Goal: Task Accomplishment & Management: Manage account settings

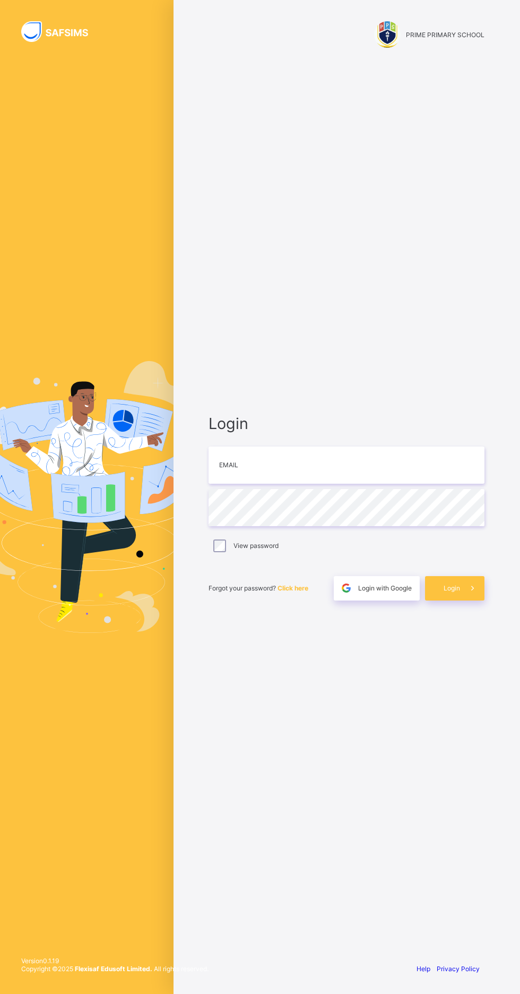
click at [379, 592] on span "Login with Google" at bounding box center [385, 588] width 54 height 8
click at [398, 592] on span "Login with Google" at bounding box center [385, 588] width 54 height 8
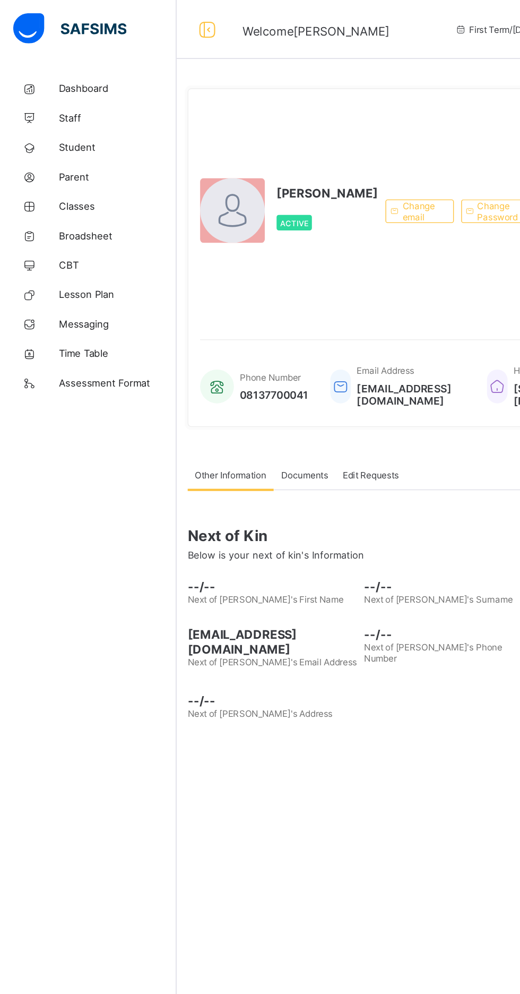
click at [56, 151] on span "Classes" at bounding box center [84, 148] width 85 height 8
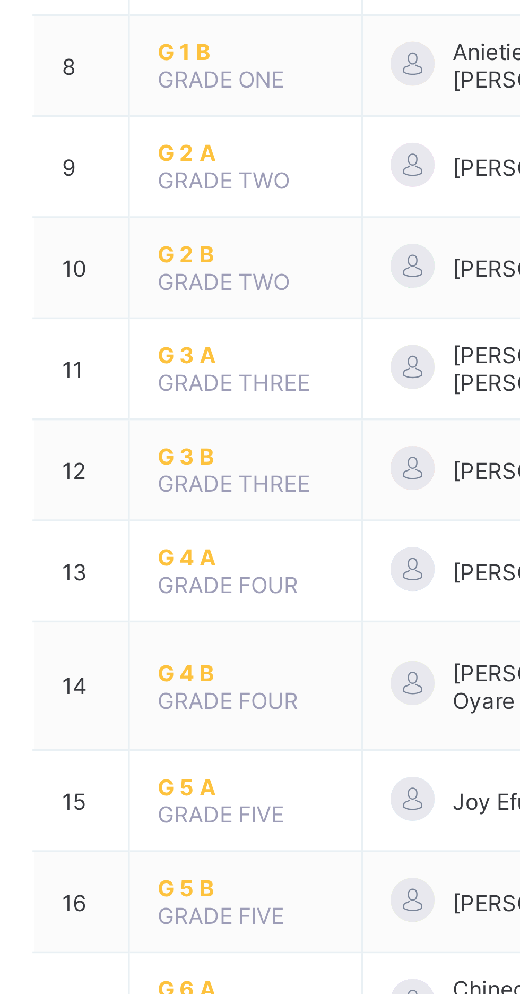
click at [190, 533] on span "G 3 B" at bounding box center [208, 537] width 51 height 8
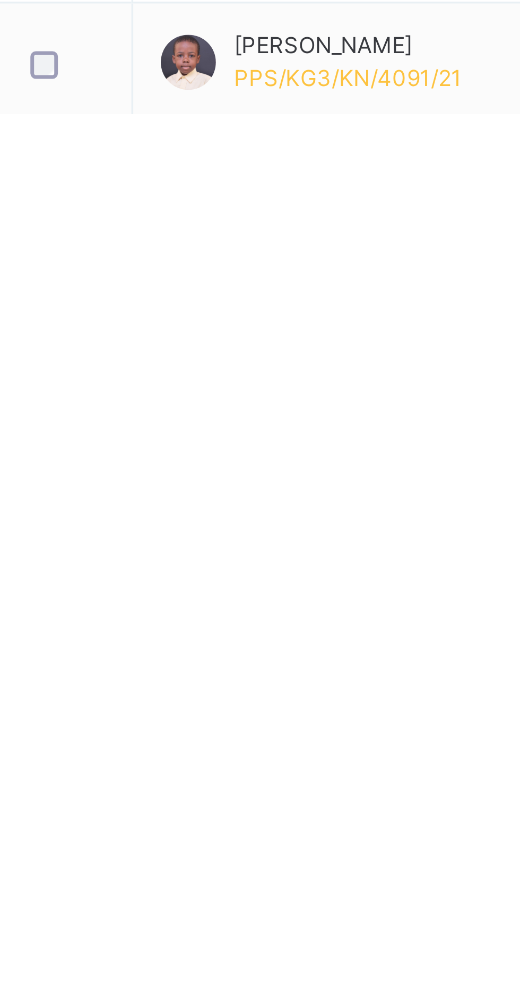
scroll to position [459, 0]
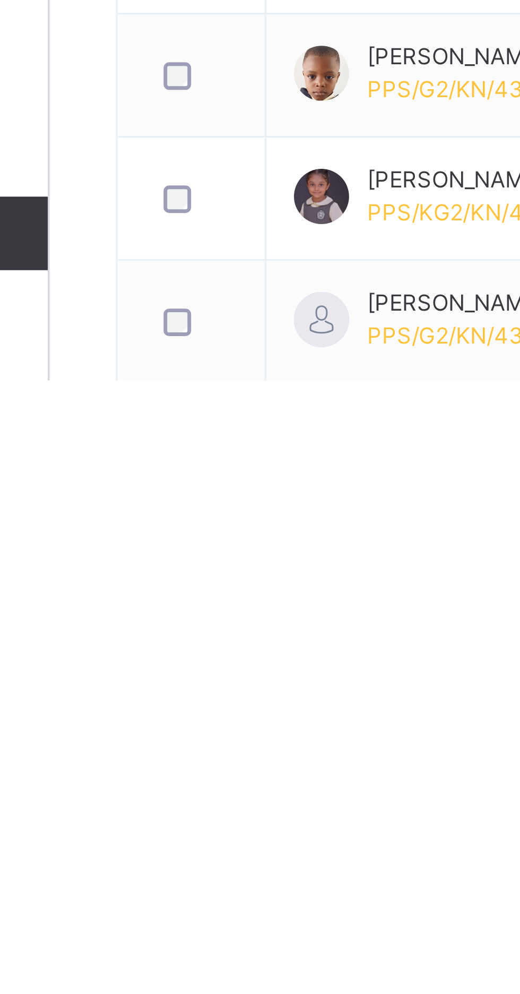
click at [157, 993] on div at bounding box center [169, 1012] width 26 height 22
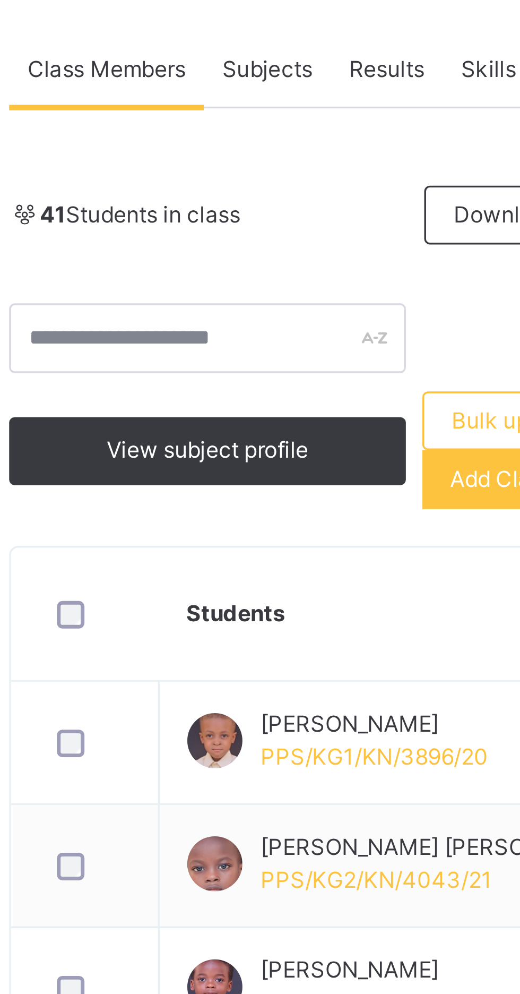
scroll to position [189, 0]
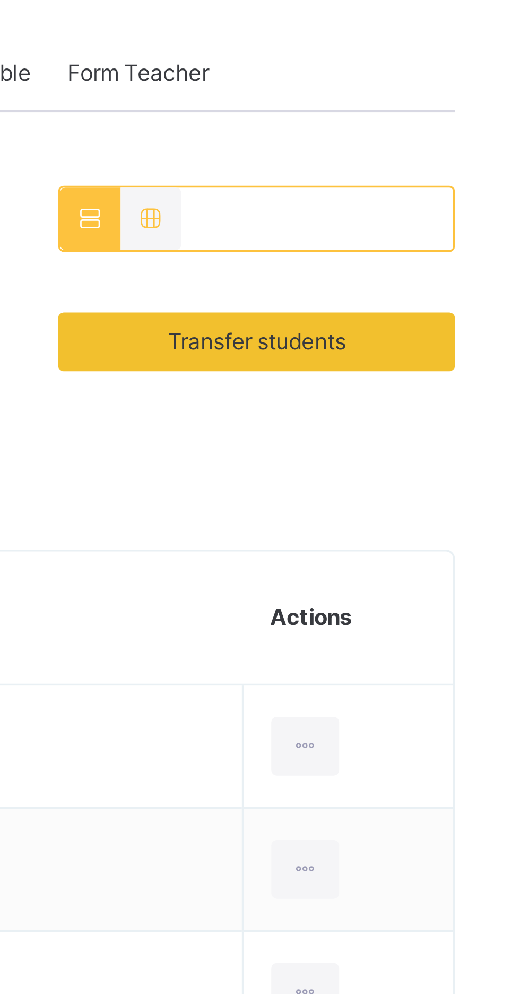
click at [424, 100] on span "Transfer students" at bounding box center [443, 99] width 51 height 10
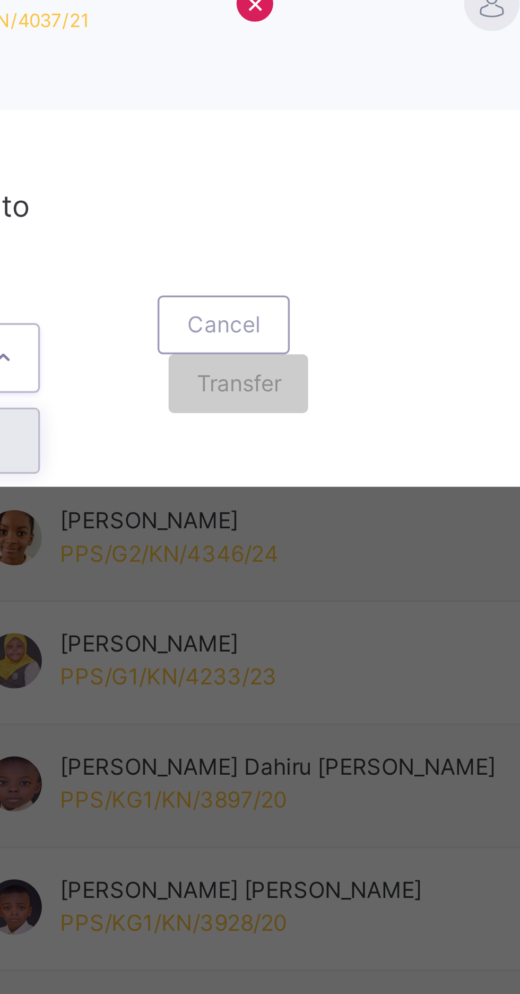
scroll to position [188, 0]
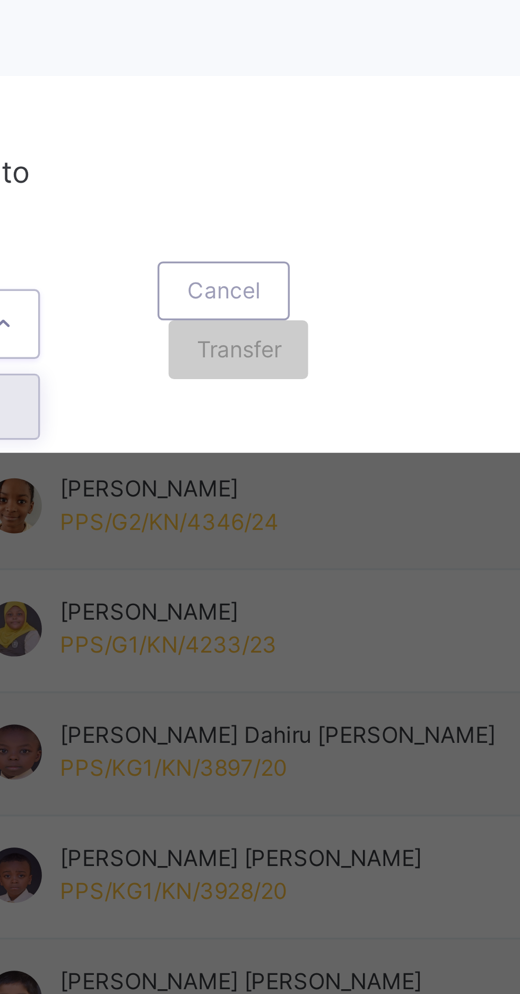
click at [213, 658] on div "G 3 A" at bounding box center [182, 649] width 61 height 18
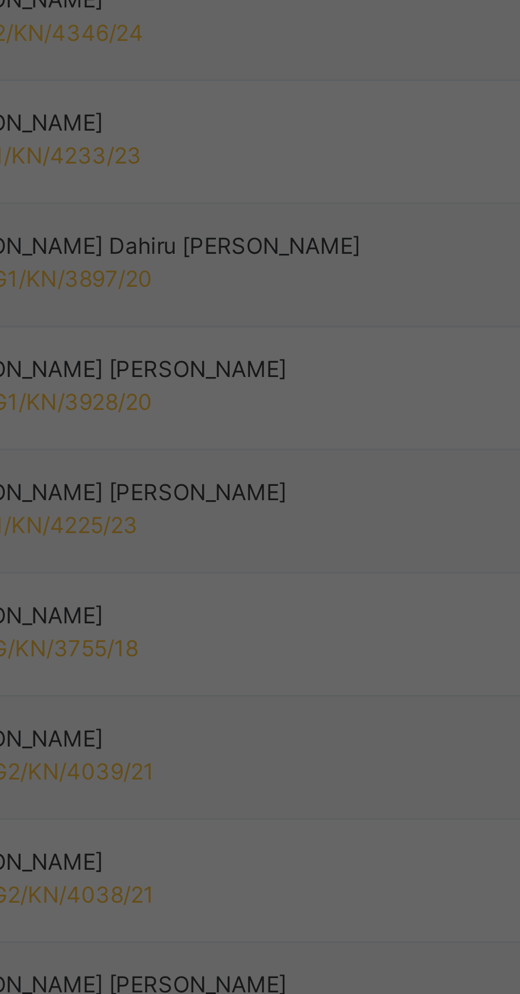
scroll to position [0, 4]
click at [279, 637] on span "Transfer" at bounding box center [266, 633] width 24 height 10
click at [279, 648] on span "Yes, Transfer" at bounding box center [259, 644] width 38 height 10
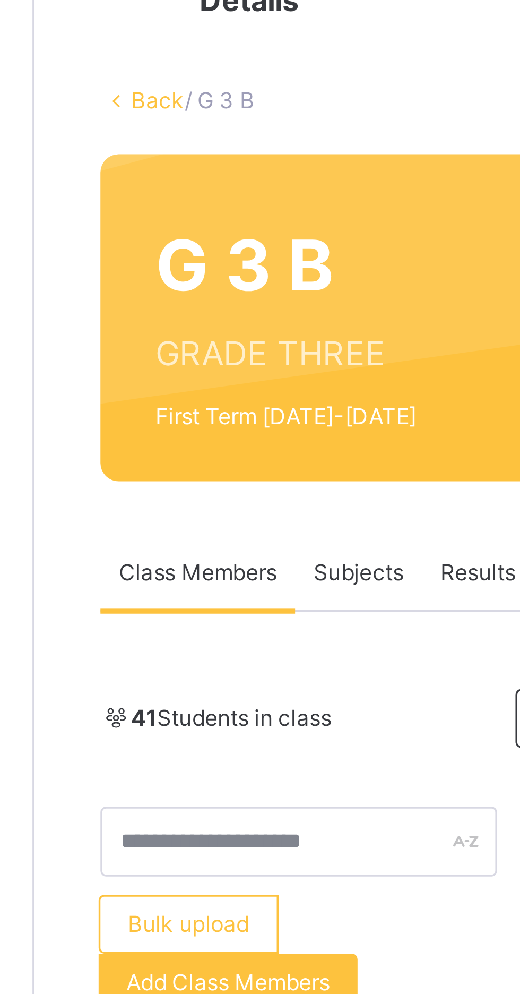
scroll to position [0, 0]
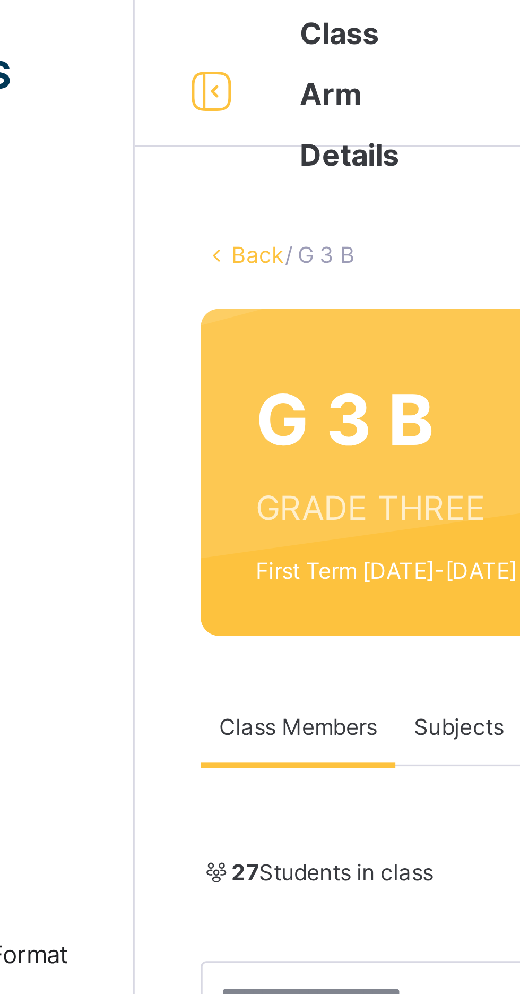
click at [158, 75] on link "Back" at bounding box center [163, 74] width 15 height 8
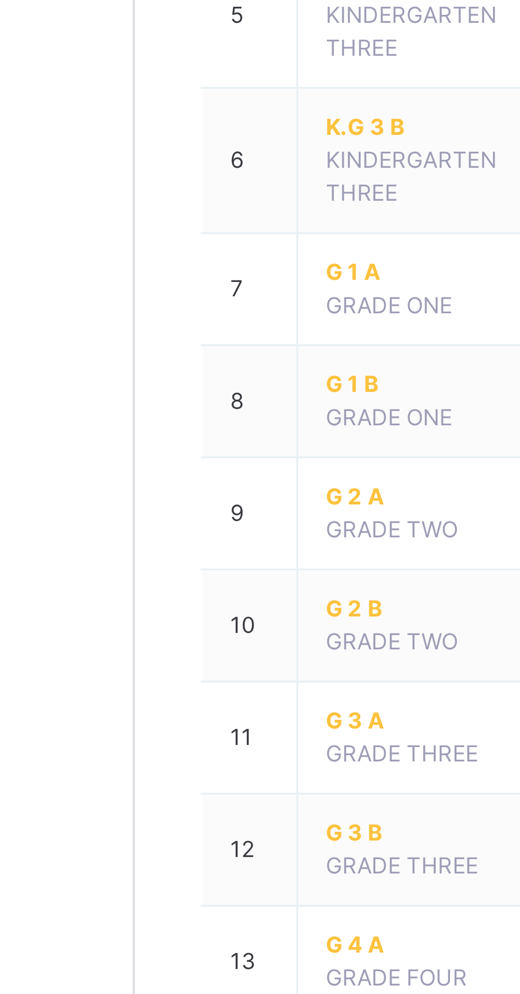
click at [205, 574] on td "G 3 A GRADE THREE" at bounding box center [208, 558] width 67 height 32
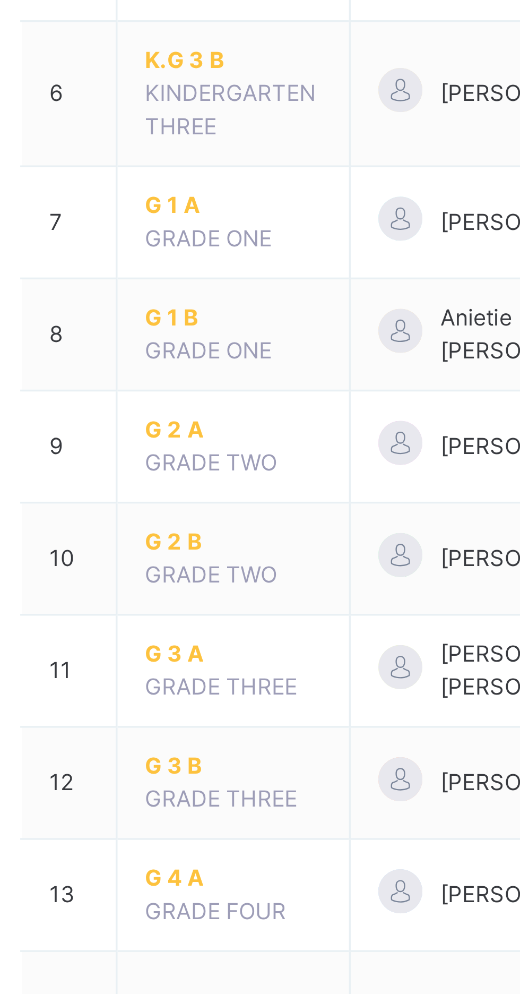
click at [192, 551] on span "G 3 A" at bounding box center [208, 554] width 51 height 10
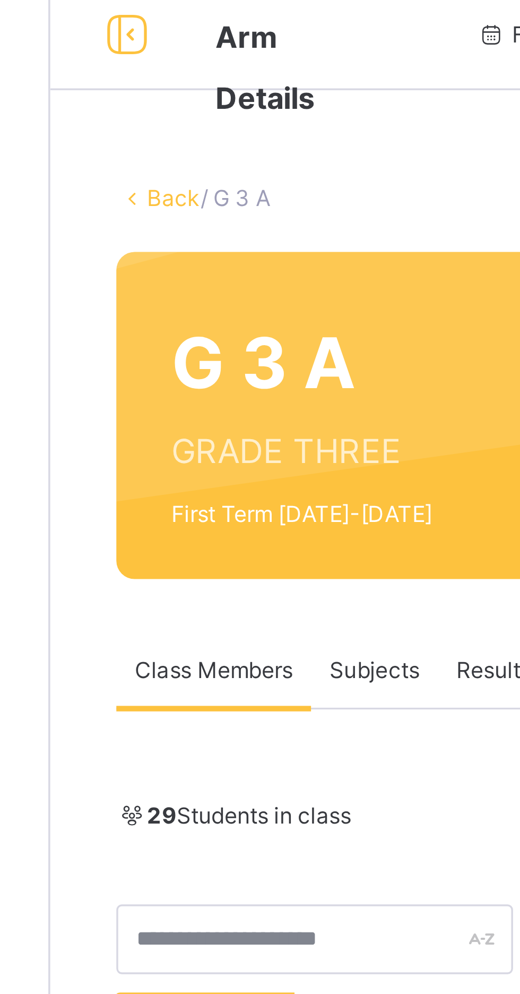
scroll to position [14, 0]
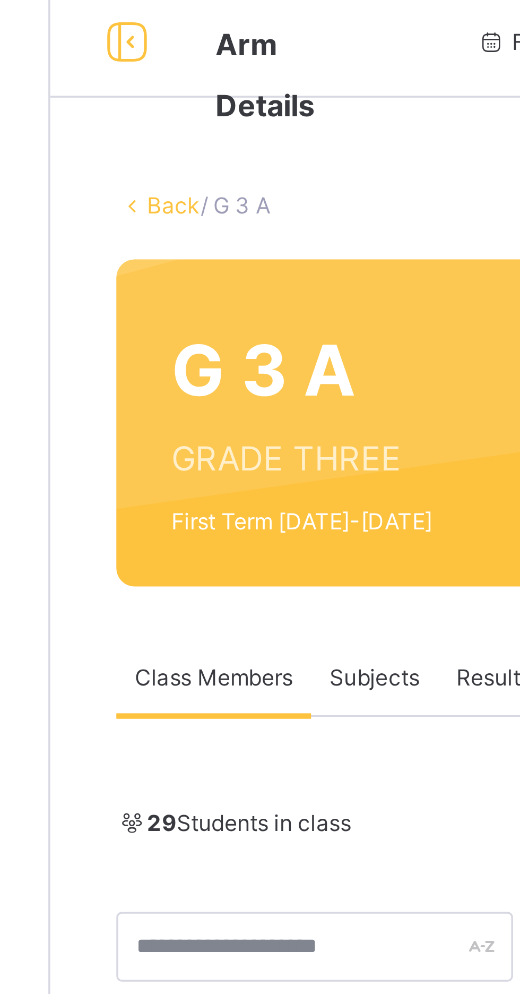
click at [159, 61] on link "Back" at bounding box center [163, 59] width 15 height 8
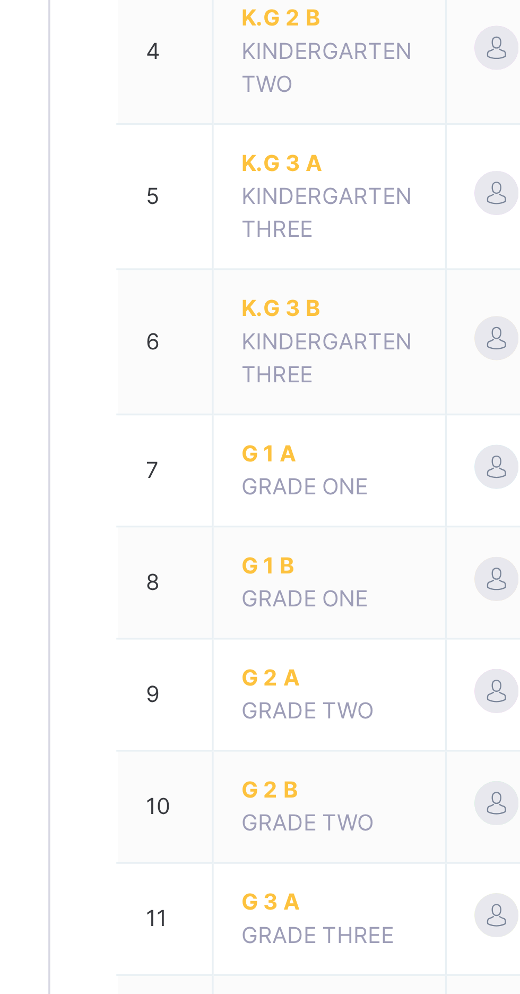
click at [191, 489] on span "G 2 A" at bounding box center [208, 489] width 51 height 10
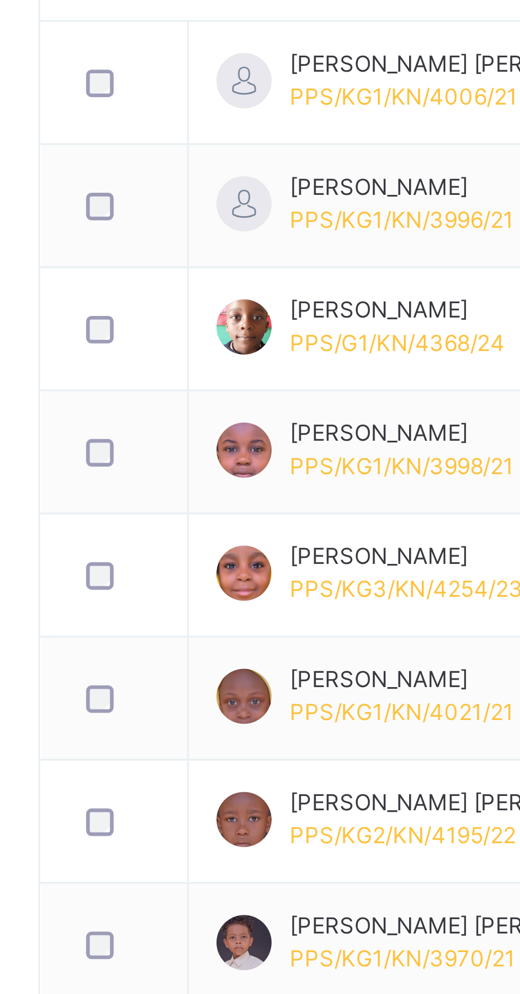
click at [166, 589] on div at bounding box center [169, 582] width 26 height 22
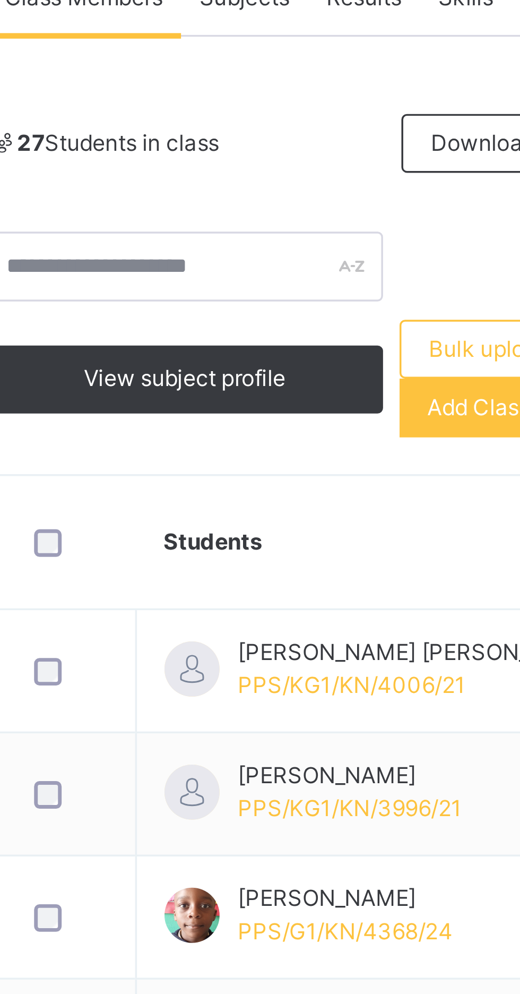
scroll to position [210, 0]
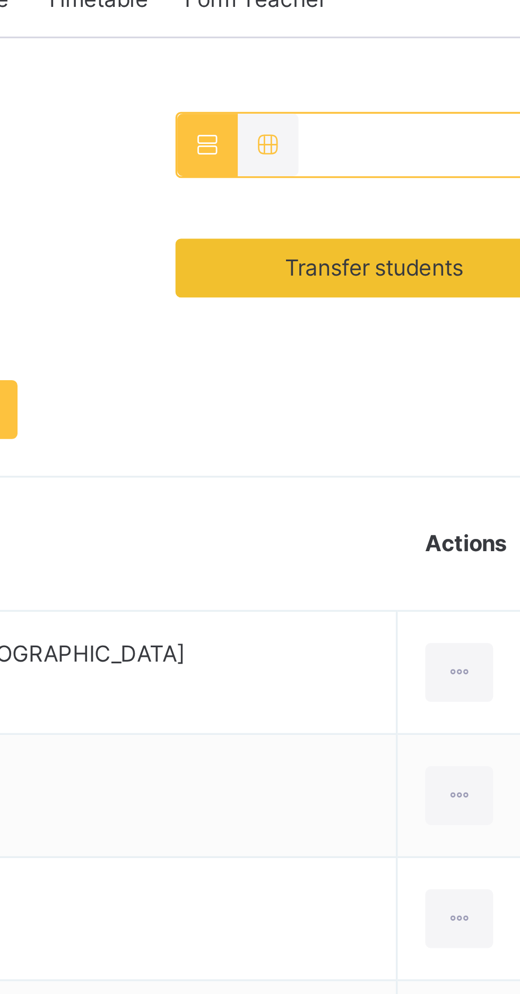
click at [456, 81] on span "Transfer students" at bounding box center [443, 78] width 51 height 10
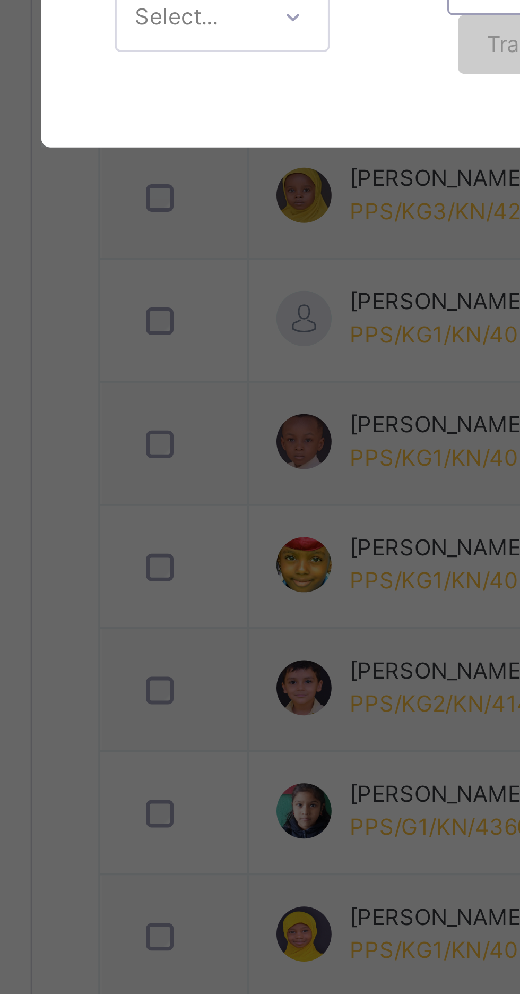
scroll to position [134, 0]
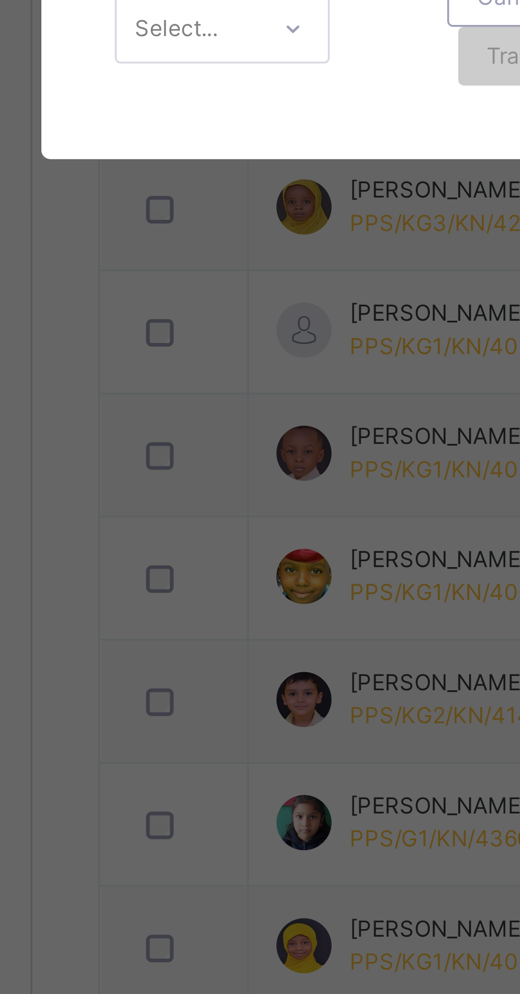
click at [237, 747] on div "× Transfer Student Abdulrahim M.s. Garo PPS/KG1/KN/4006/21 × Abubakar Adil Abub…" at bounding box center [260, 497] width 520 height 994
click at [253, 748] on div "× Transfer Student Abdulrahim M.s. Garo PPS/KG1/KN/4006/21 × Abubakar Adil Abub…" at bounding box center [260, 497] width 520 height 994
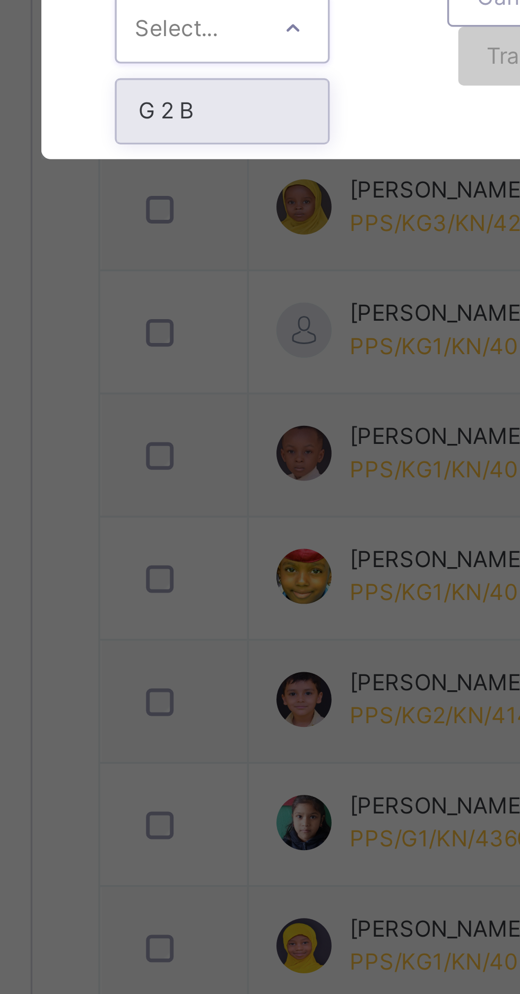
click at [213, 643] on div "G 2 B" at bounding box center [182, 634] width 61 height 18
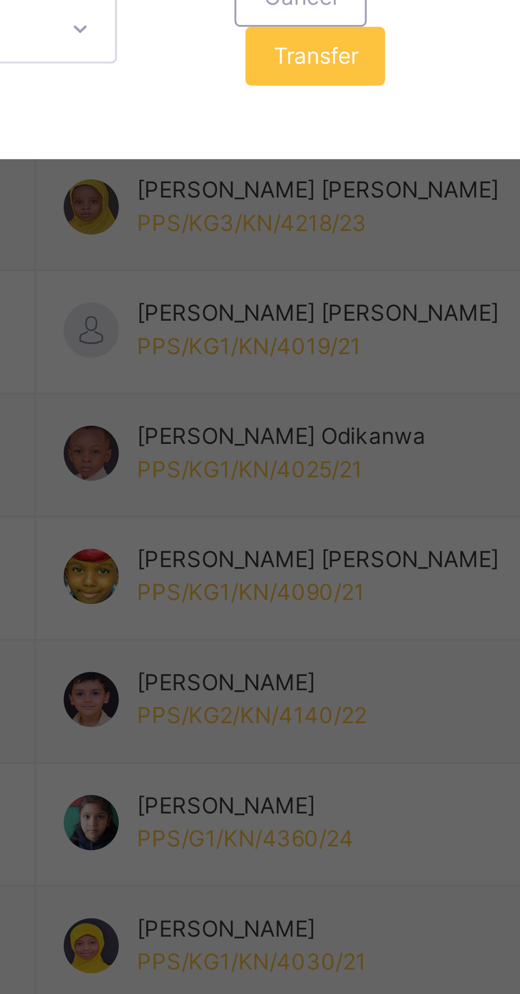
scroll to position [0, 15]
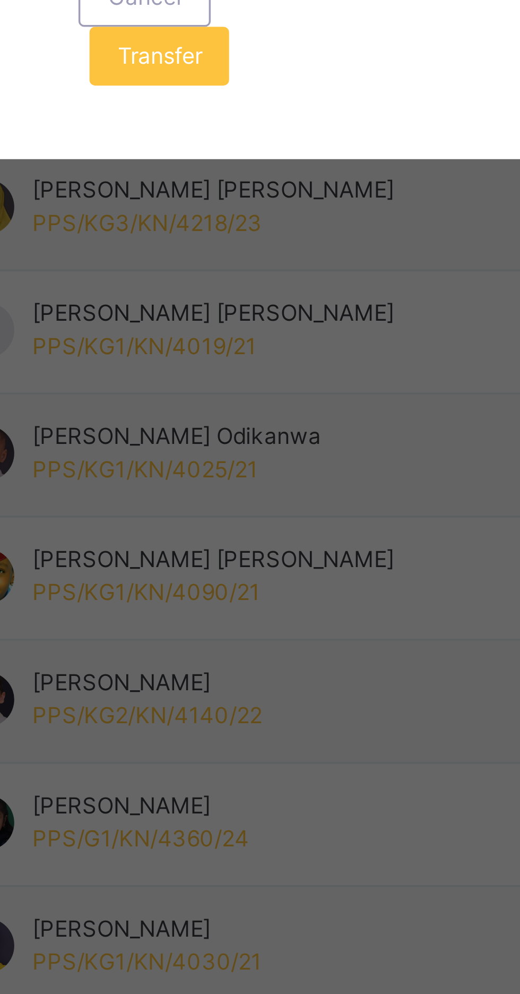
click at [268, 623] on span "Transfer" at bounding box center [256, 618] width 24 height 10
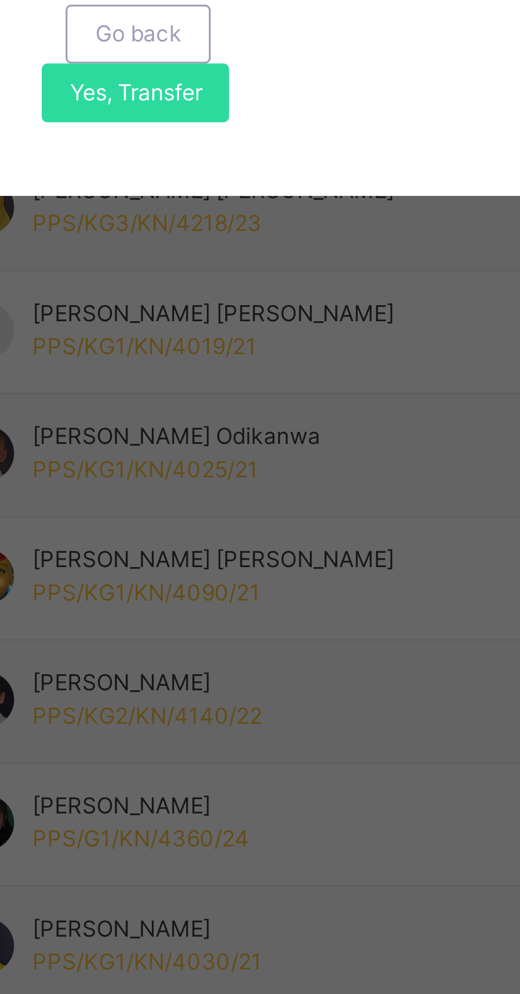
click at [268, 633] on span "Yes, Transfer" at bounding box center [249, 629] width 38 height 10
click at [276, 637] on div "Yes, Transfer" at bounding box center [249, 628] width 54 height 17
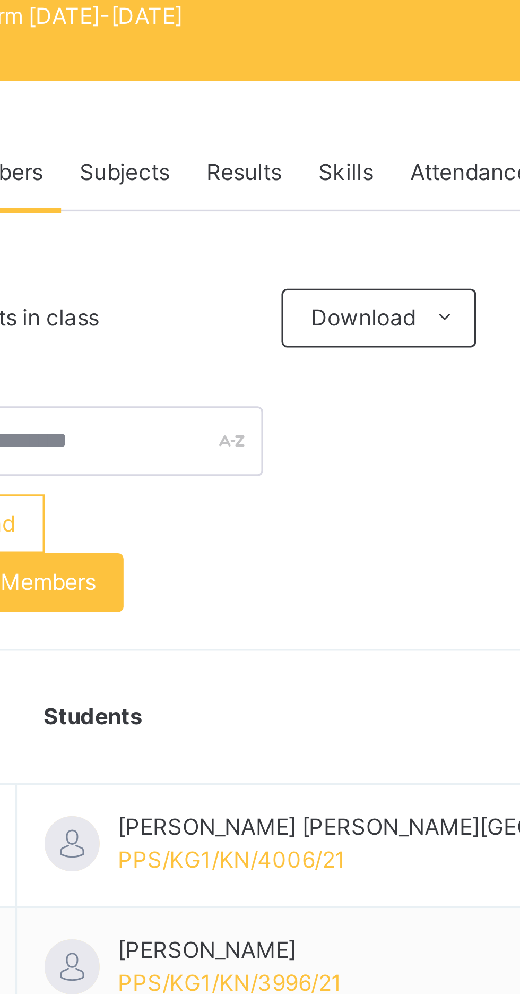
scroll to position [0, 0]
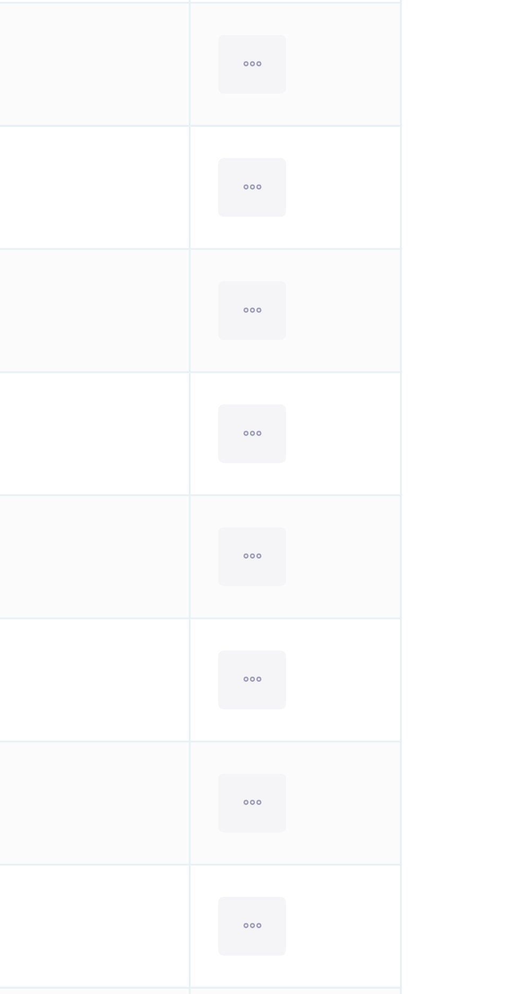
click at [453, 728] on icon at bounding box center [457, 725] width 9 height 10
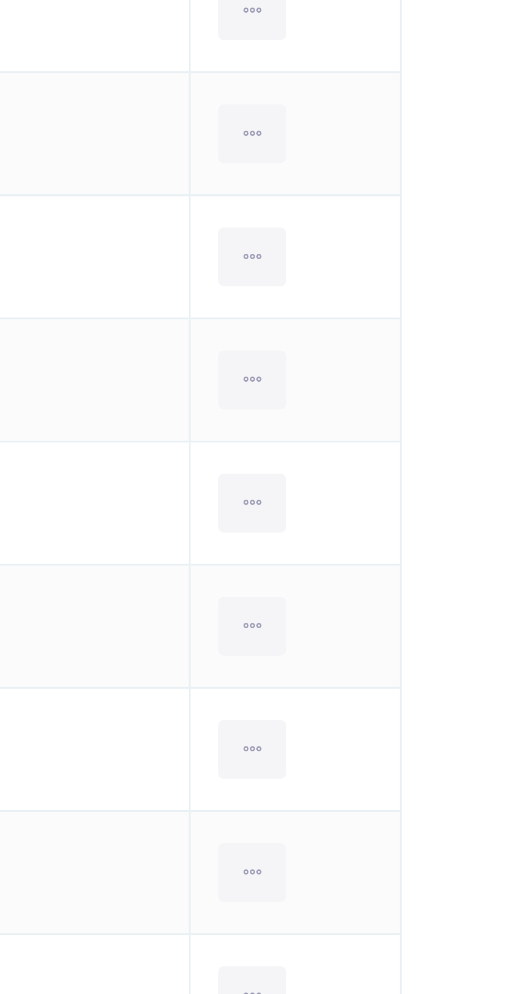
click at [0, 0] on div "Remove from Class" at bounding box center [0, 0] width 0 height 0
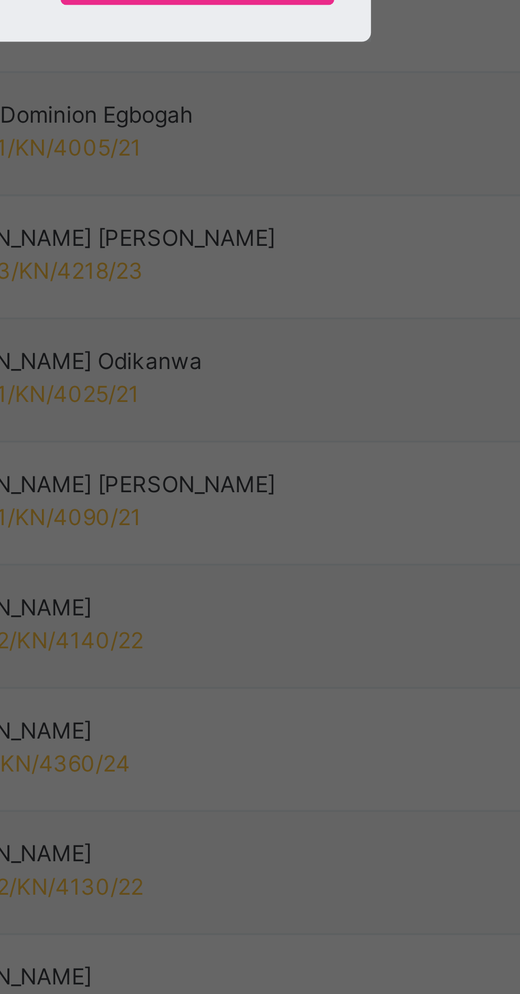
click at [341, 545] on div "Yes, Remove Student" at bounding box center [301, 536] width 79 height 17
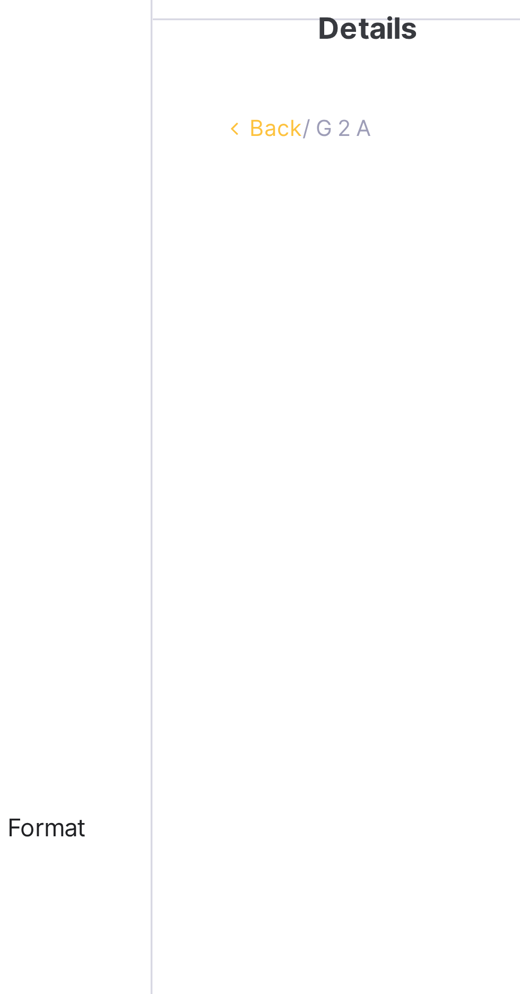
click at [186, 77] on div "Back / G 2 A" at bounding box center [323, 74] width 355 height 10
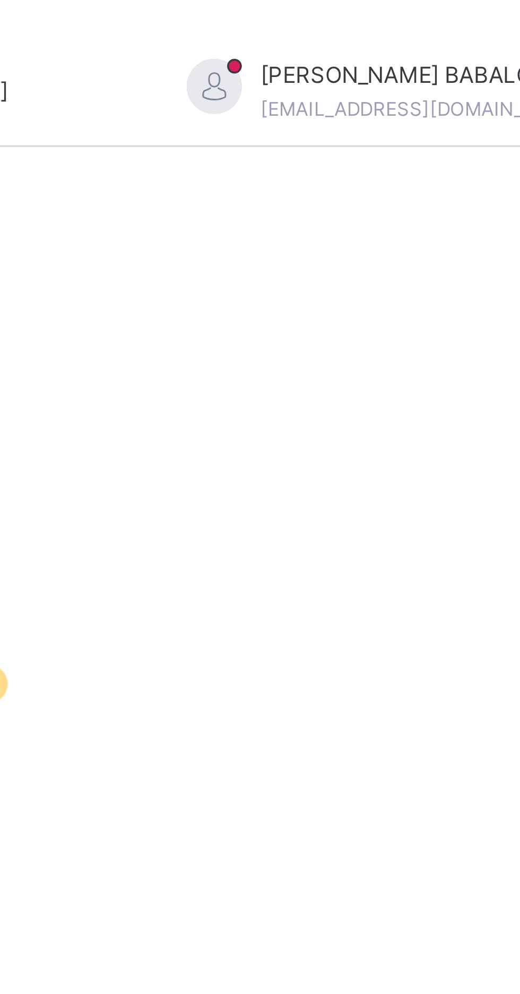
click at [466, 27] on div "DANIEL BABALOLA christ2man18@gmail.com" at bounding box center [452, 26] width 149 height 19
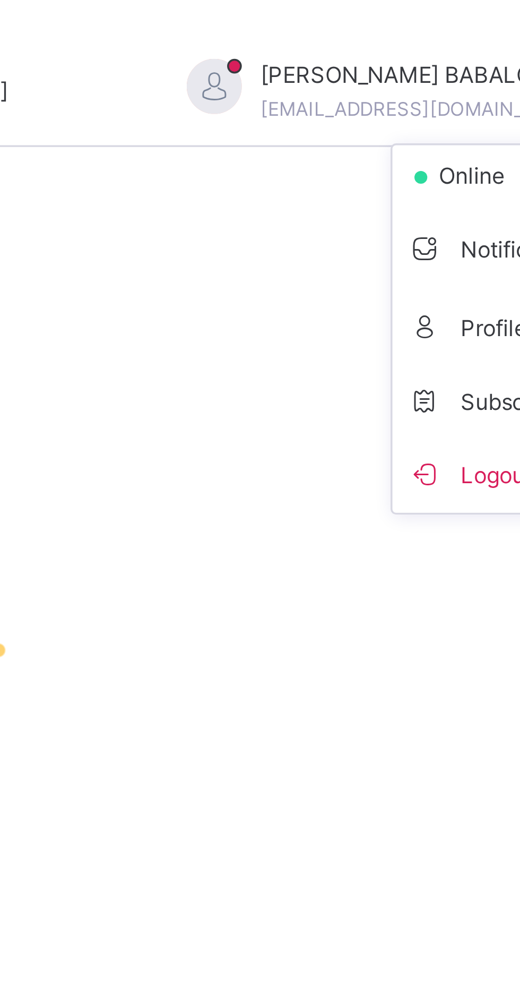
click at [452, 113] on span "Subscription" at bounding box center [478, 116] width 53 height 8
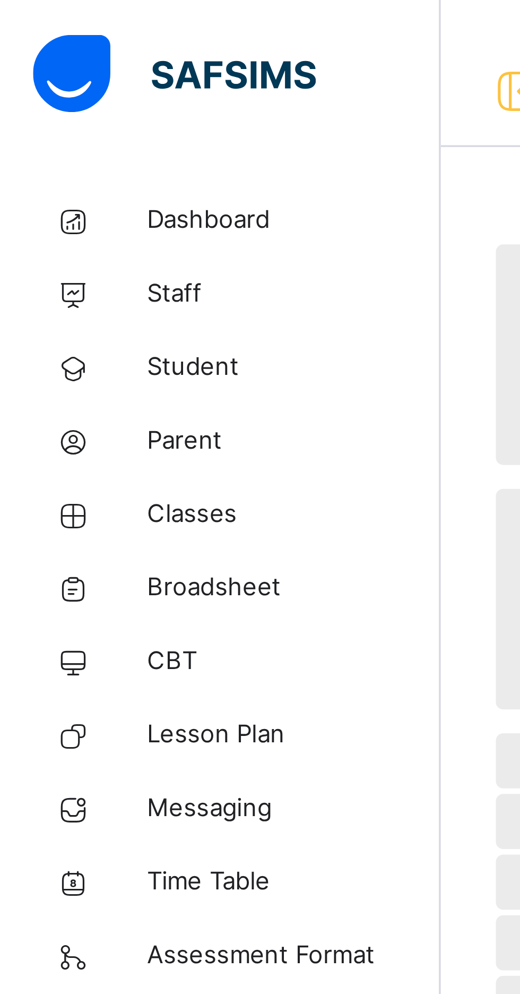
click at [67, 153] on span "Classes" at bounding box center [84, 148] width 85 height 11
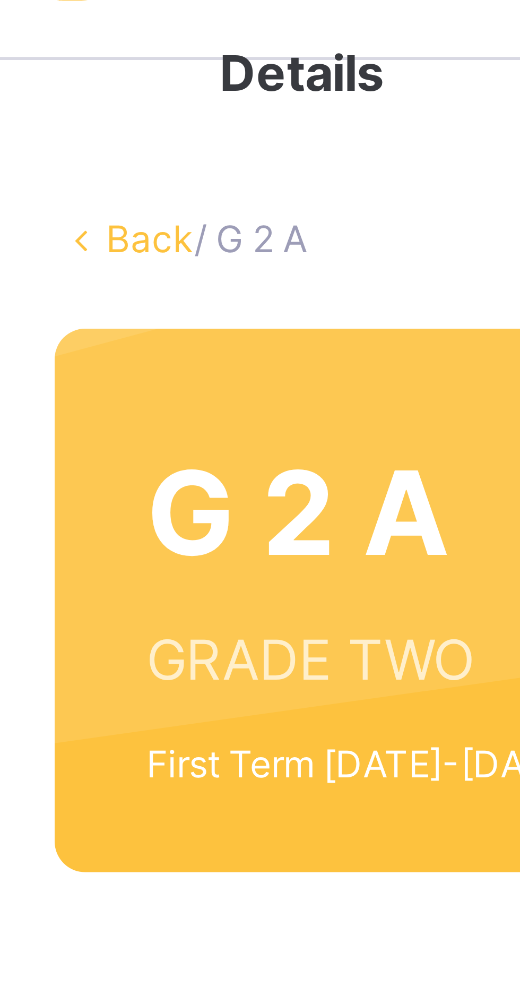
click at [159, 72] on link "Back" at bounding box center [163, 74] width 15 height 8
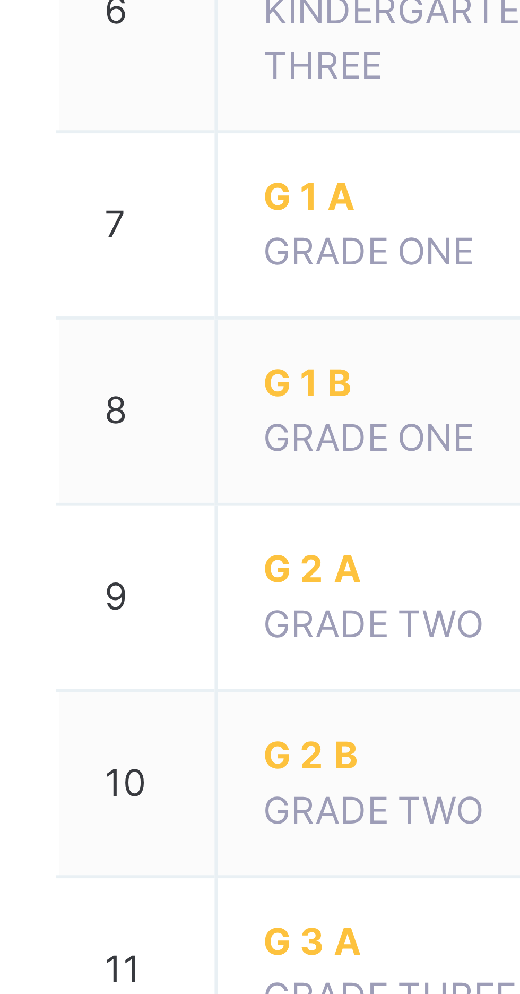
click at [193, 520] on span "G 2 B" at bounding box center [208, 521] width 51 height 10
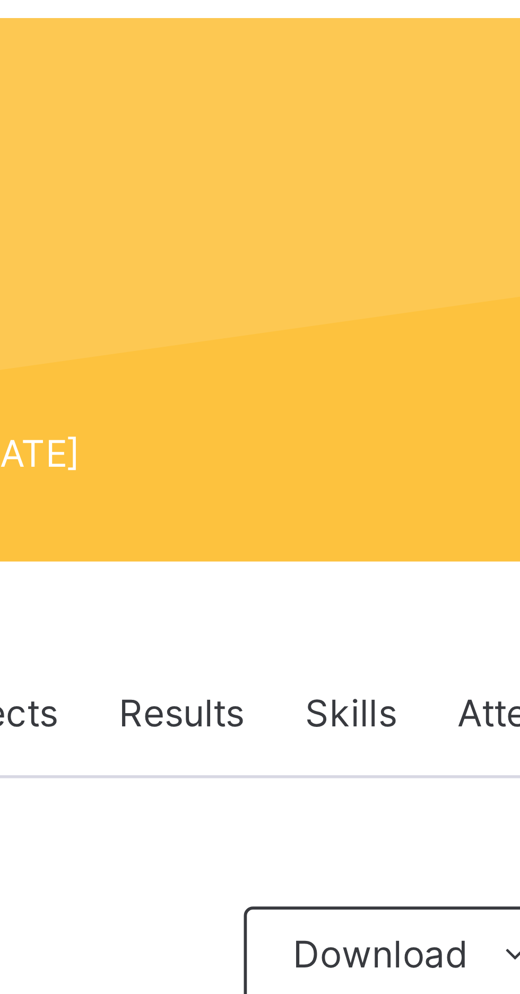
scroll to position [49, 0]
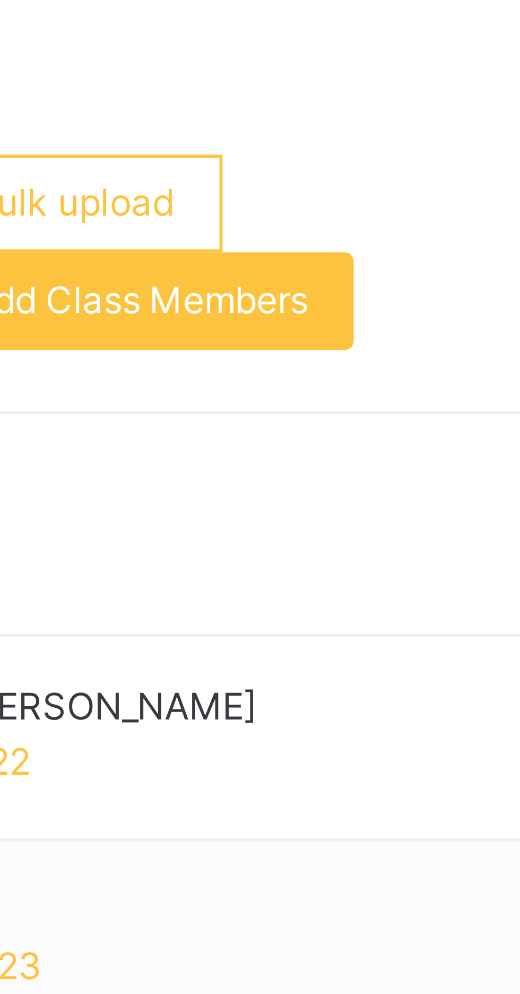
click at [436, 237] on span "Transfer students" at bounding box center [443, 239] width 51 height 10
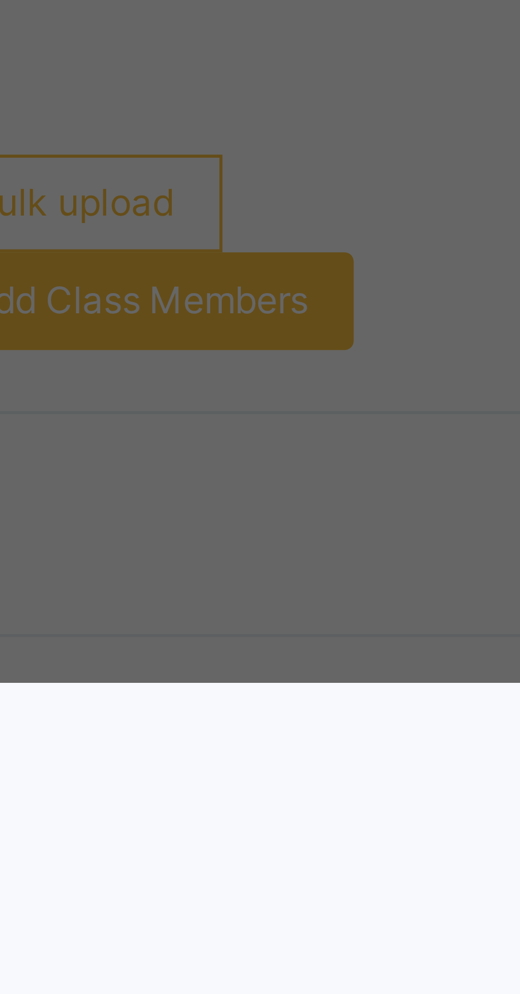
scroll to position [49, 0]
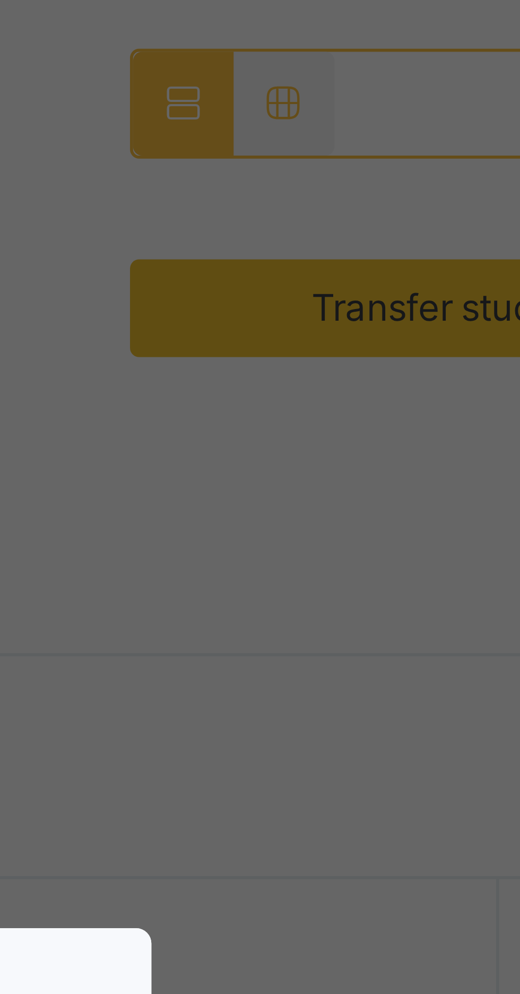
click at [410, 239] on div "× Transfer Student Aaradhya Manoj Thakur PPS/KG2/KN/4129/22 × Abdulrashid Sani …" at bounding box center [260, 497] width 520 height 994
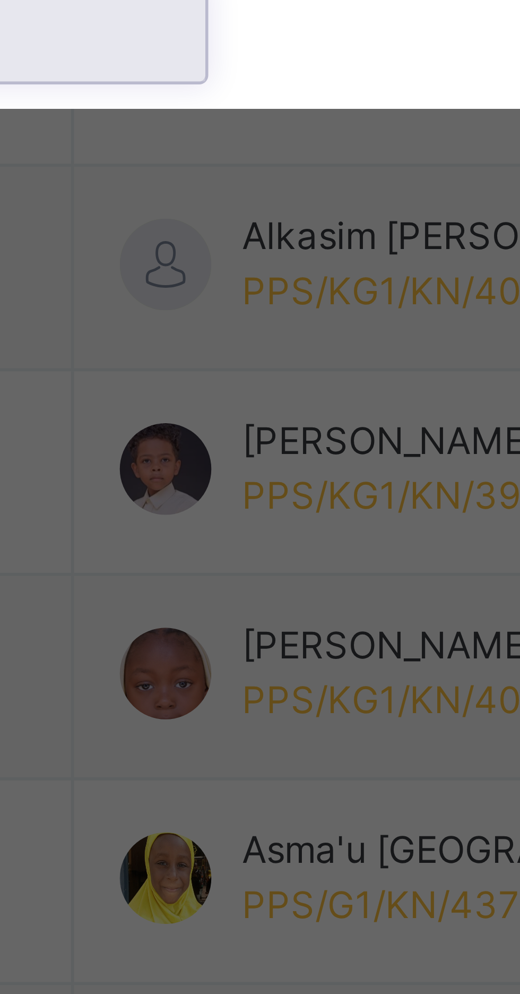
click at [211, 643] on div "G 2 A" at bounding box center [182, 634] width 61 height 18
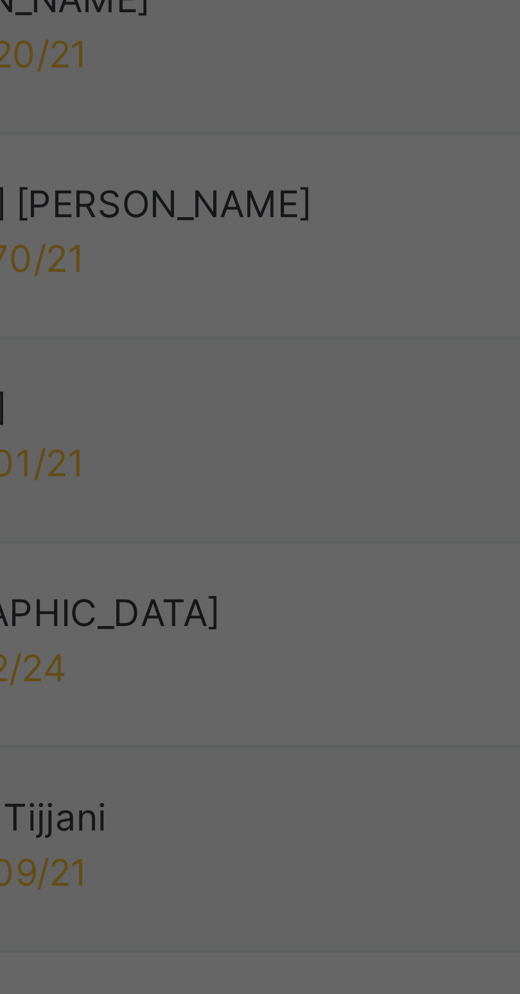
click at [283, 623] on span "Transfer" at bounding box center [270, 618] width 24 height 10
click at [283, 633] on span "Yes, Transfer" at bounding box center [264, 629] width 38 height 10
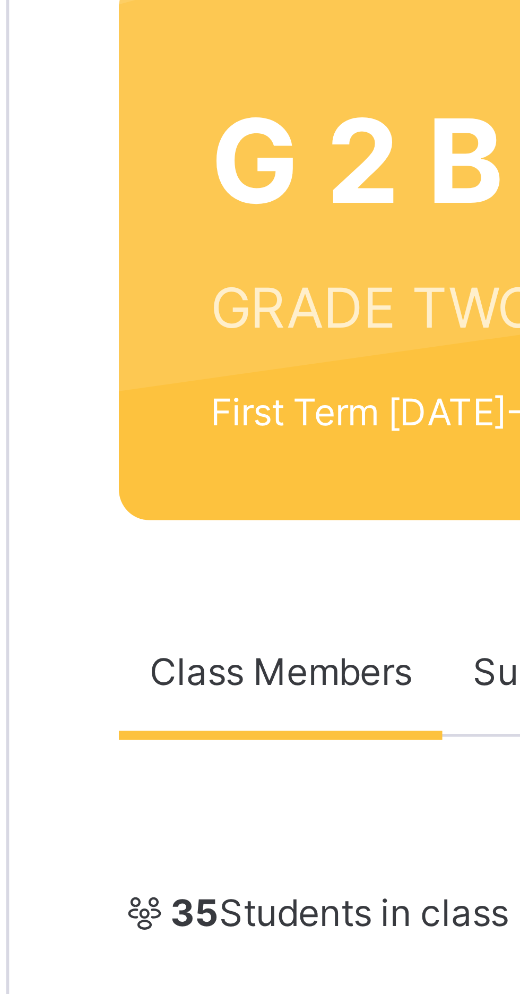
scroll to position [0, 0]
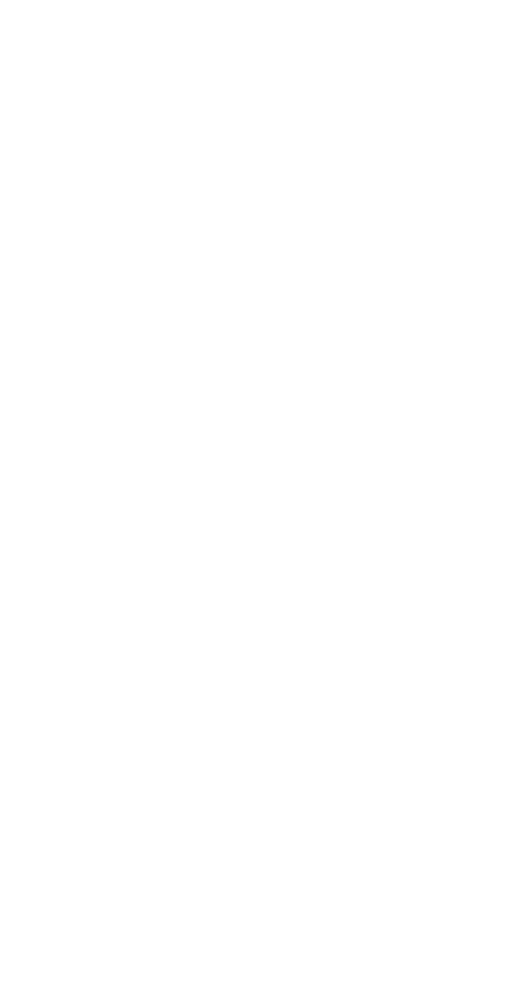
scroll to position [31, 0]
click at [0, 0] on div "Remove from Class" at bounding box center [0, 0] width 0 height 0
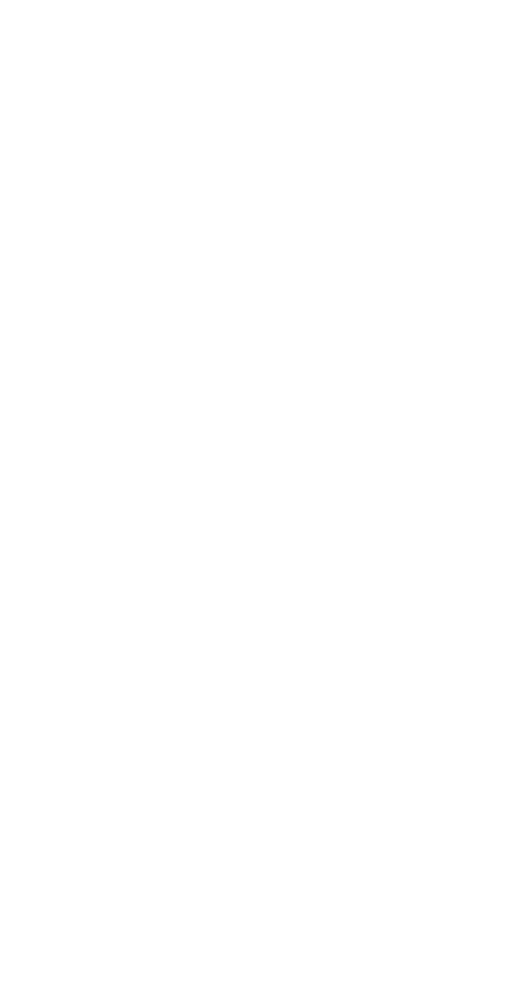
click at [331, 507] on p "This action would delete [PERSON_NAME] from the class. Are you sure you want to…" at bounding box center [287, 488] width 85 height 38
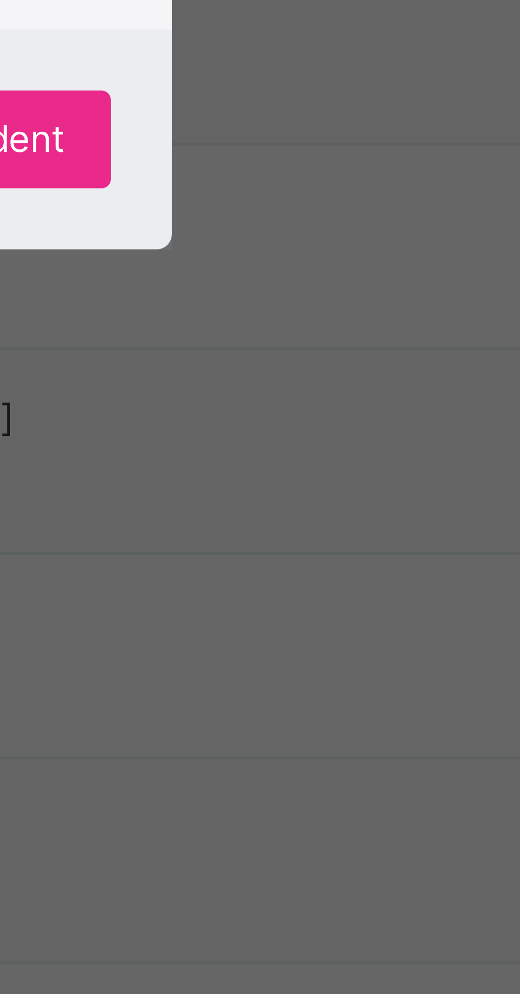
click at [333, 541] on span "Yes, Remove Student" at bounding box center [301, 537] width 63 height 10
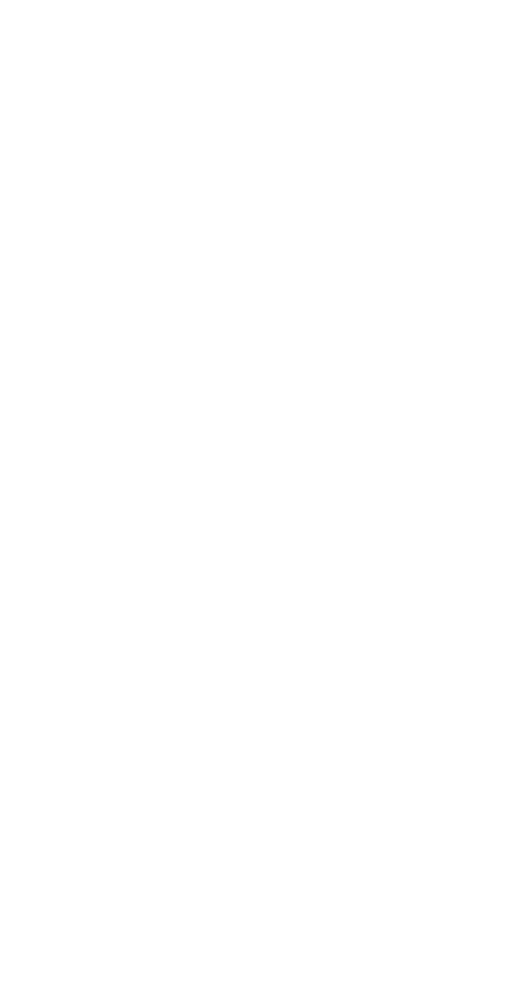
scroll to position [0, 0]
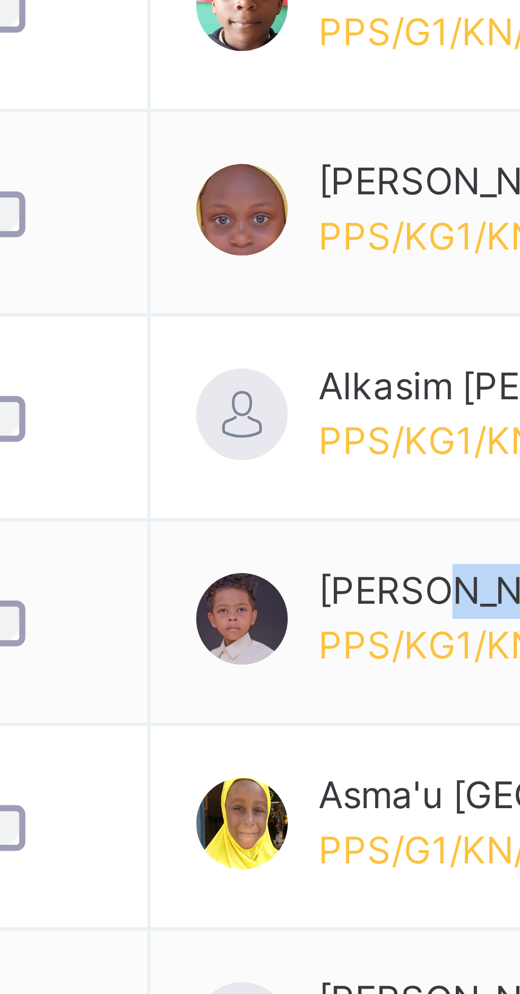
click at [194, 668] on td "[PERSON_NAME] [PERSON_NAME] PPS/KG1/KN/3970/21" at bounding box center [320, 654] width 261 height 36
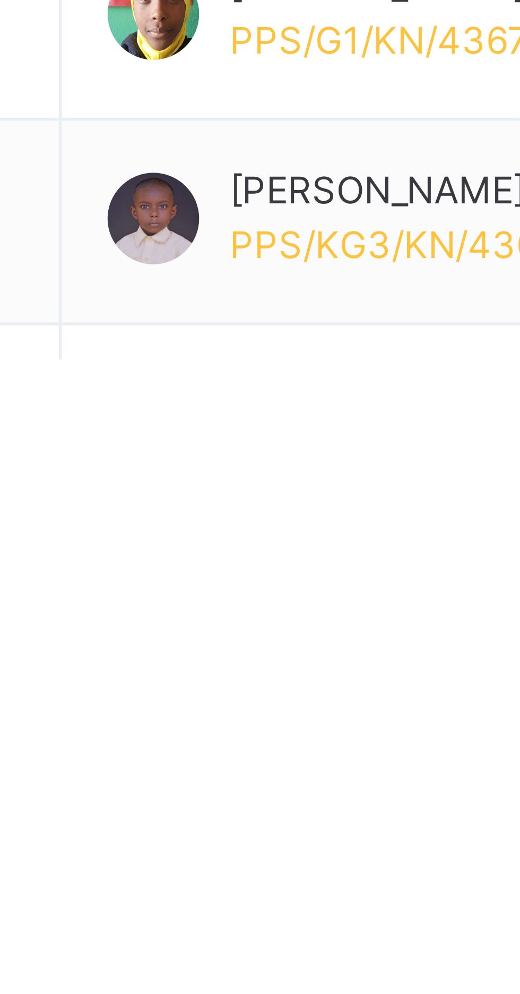
scroll to position [110, 0]
